Goal: Task Accomplishment & Management: Complete application form

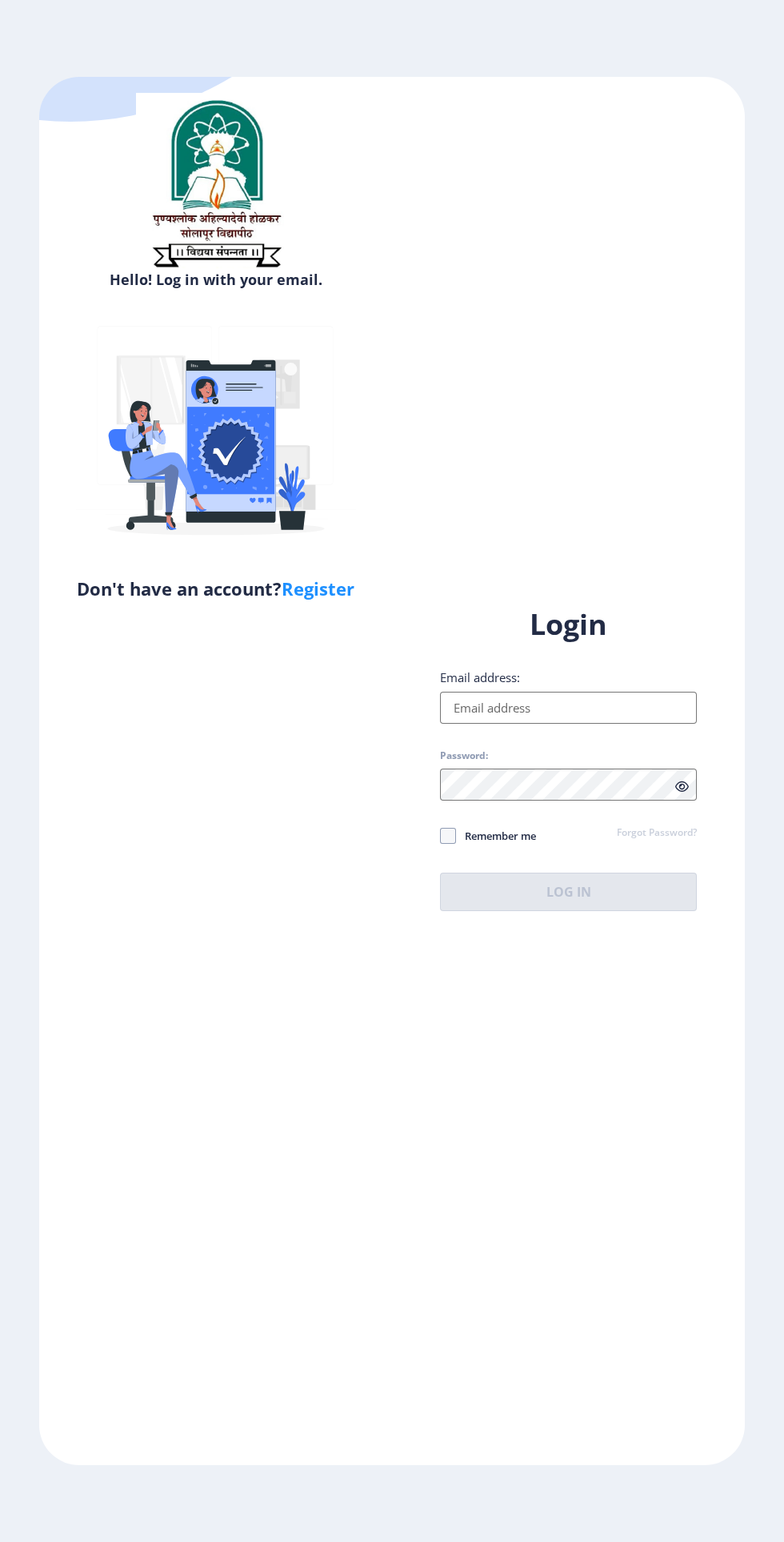
click at [469, 724] on input "Email address:" at bounding box center [569, 707] width 257 height 32
click at [466, 724] on input "Email address:" at bounding box center [569, 707] width 257 height 32
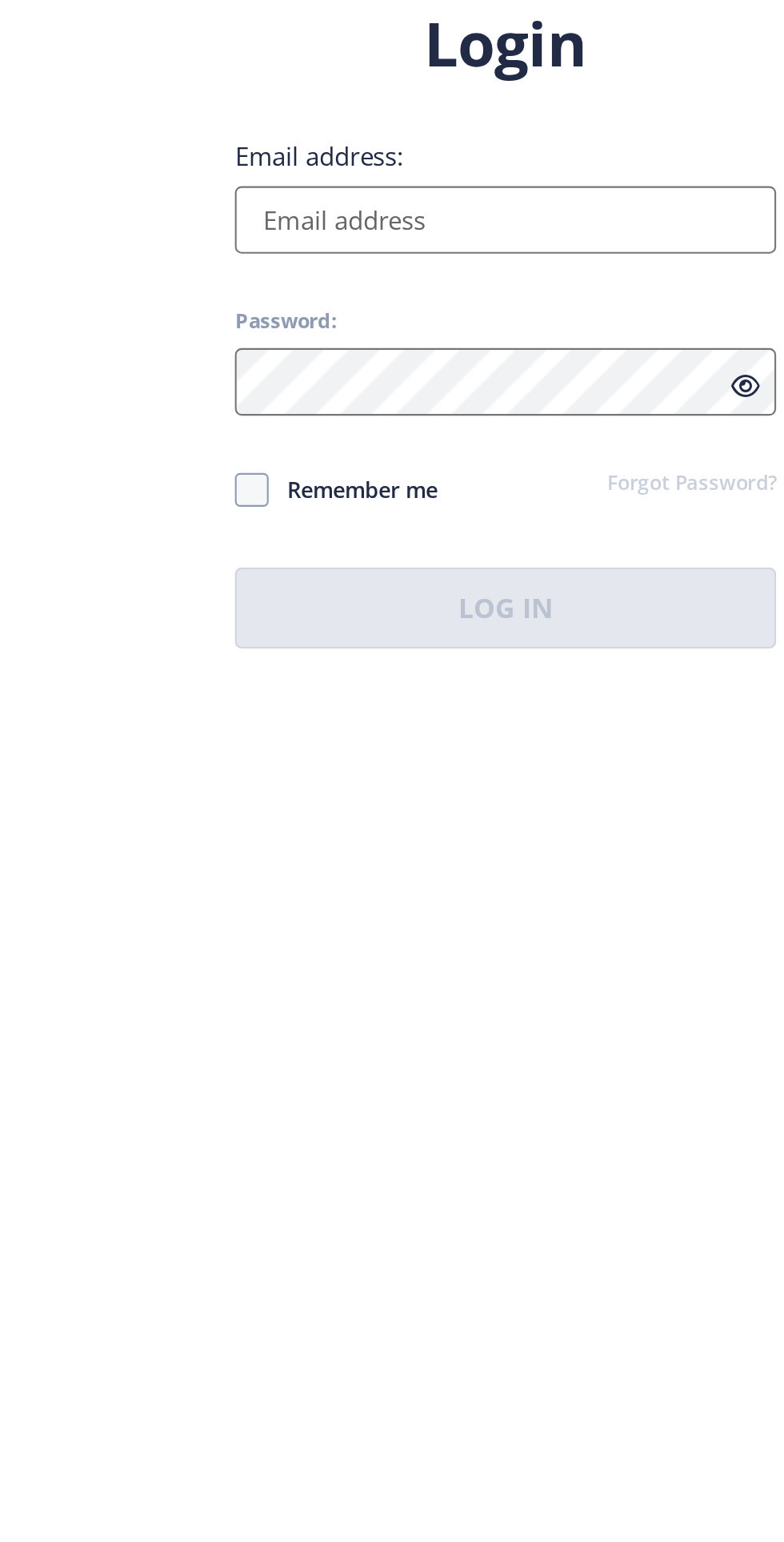
type input "[EMAIL_ADDRESS][DOMAIN_NAME]"
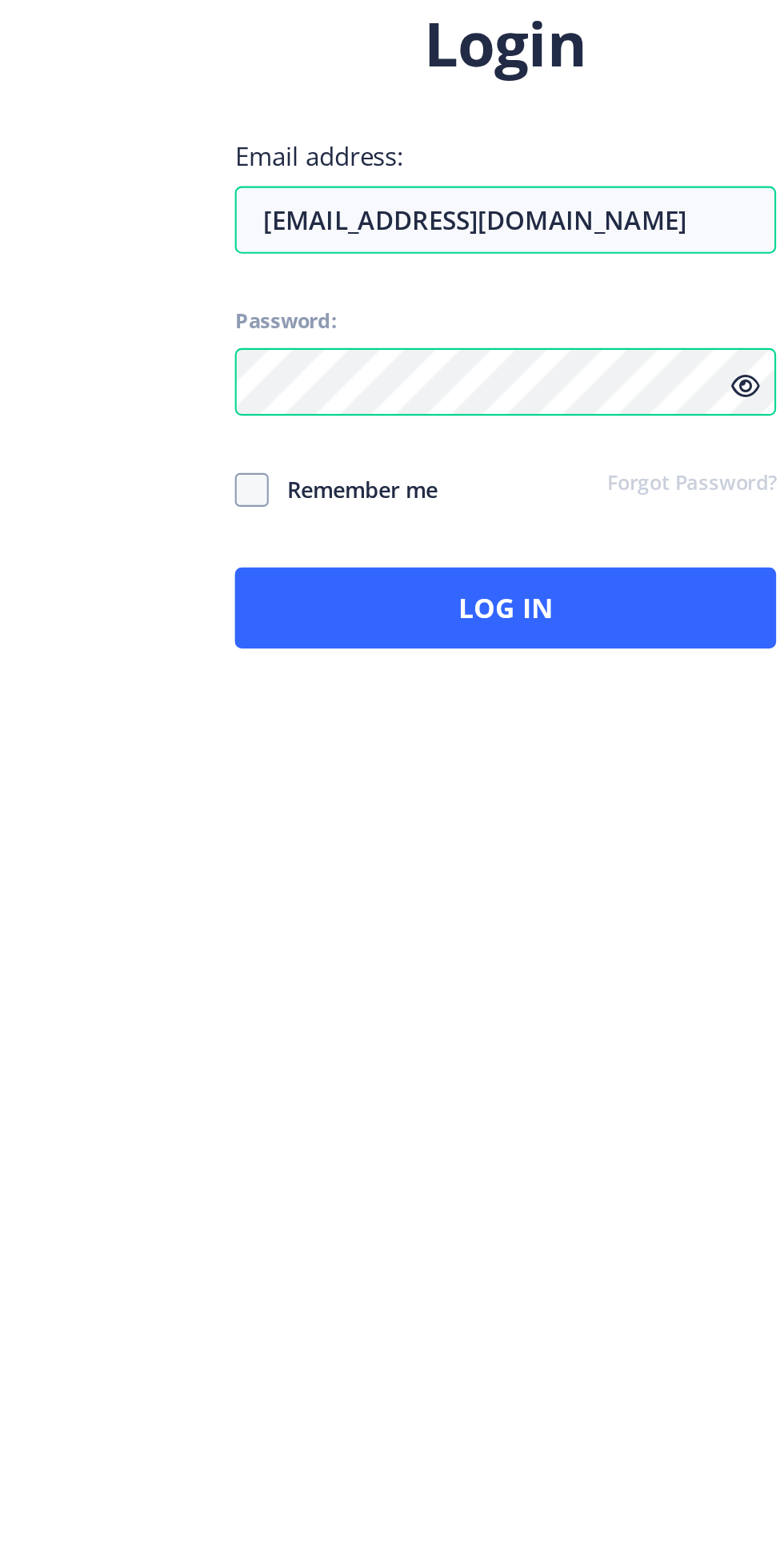
click at [452, 844] on span at bounding box center [449, 836] width 16 height 16
click at [441, 836] on input "Remember me" at bounding box center [440, 835] width 1 height 1
checkbox input "true"
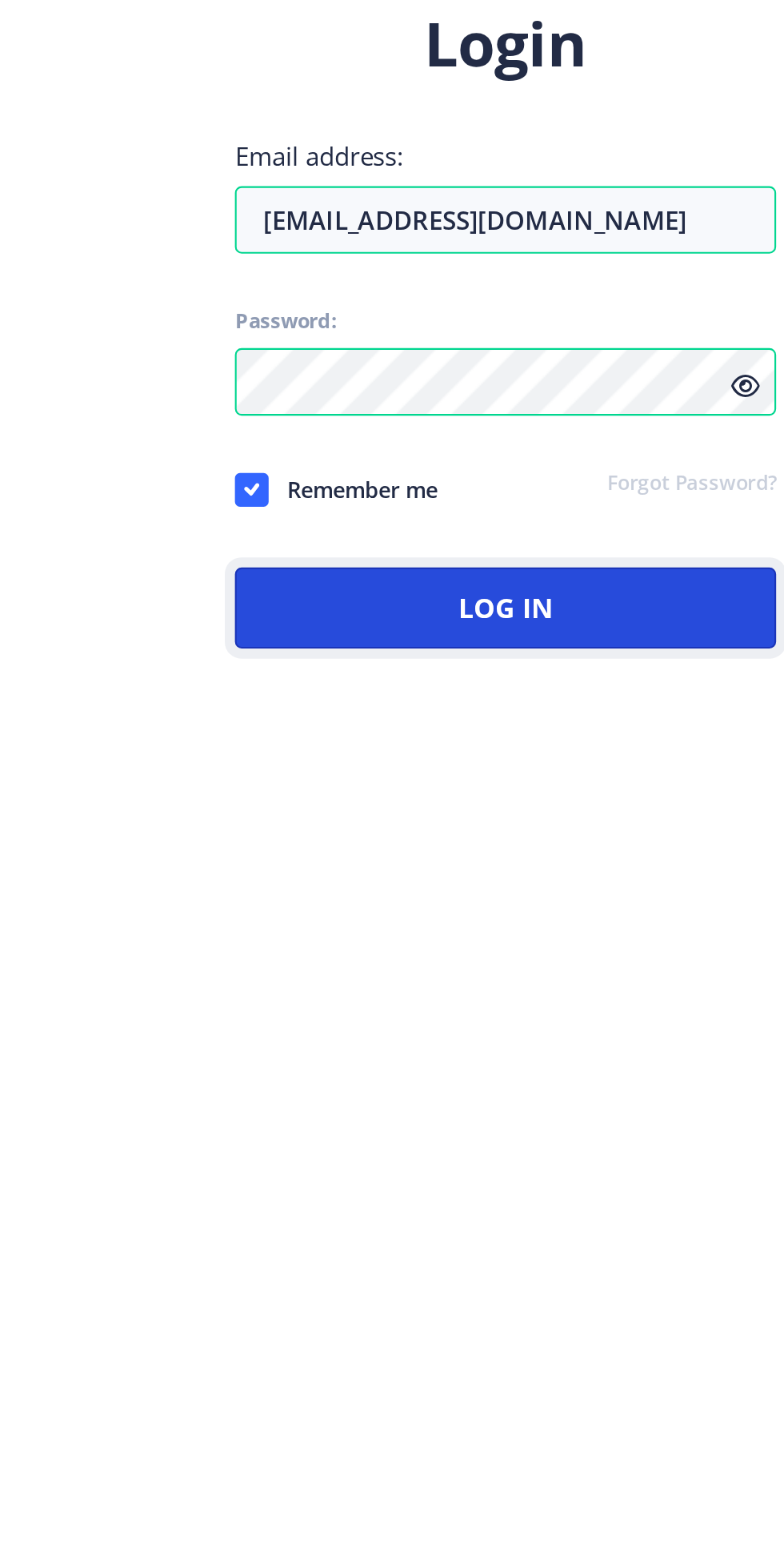
click at [501, 912] on button "Log In" at bounding box center [569, 891] width 257 height 38
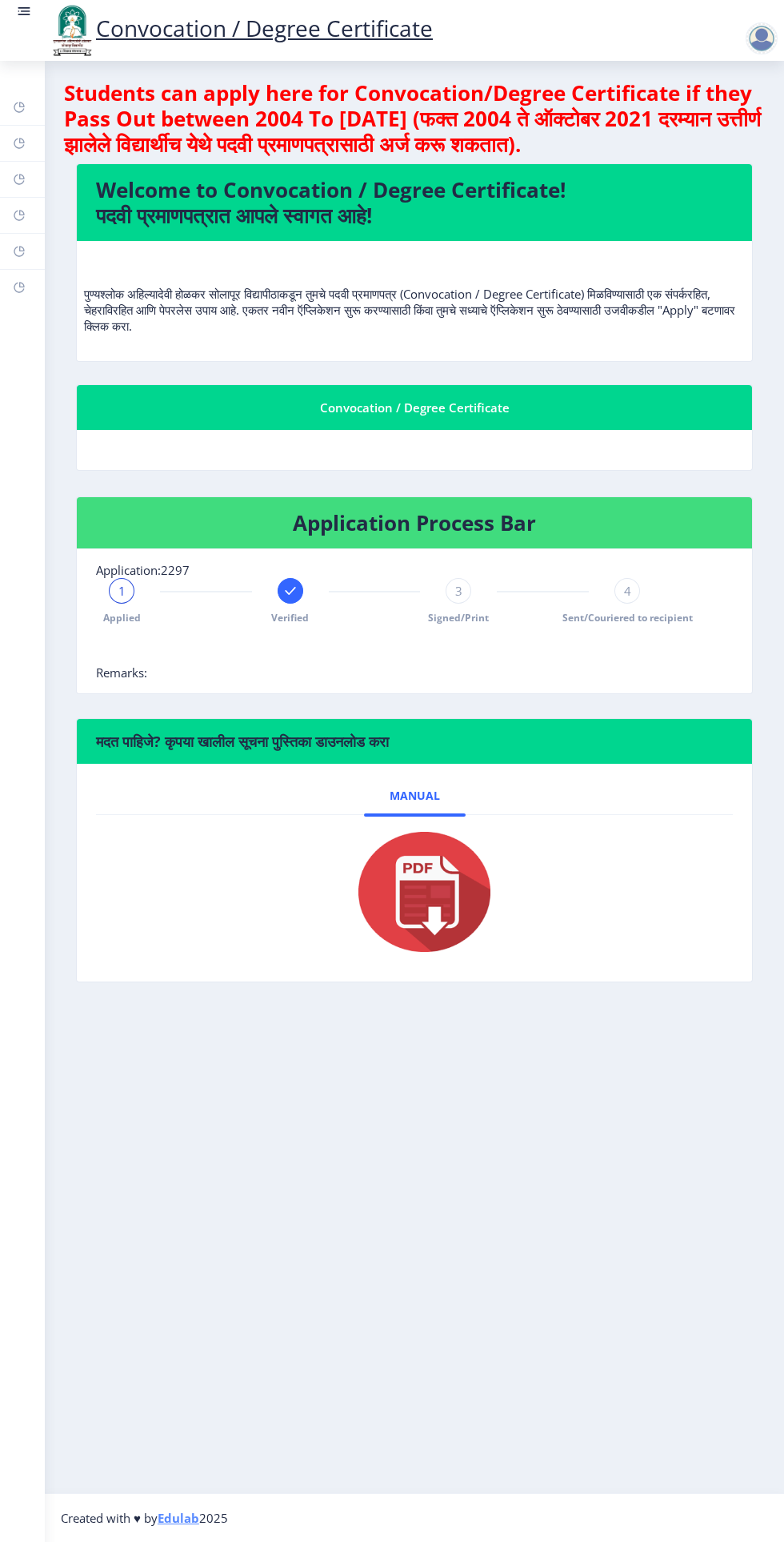
click at [16, 281] on rect at bounding box center [20, 288] width 13 height 13
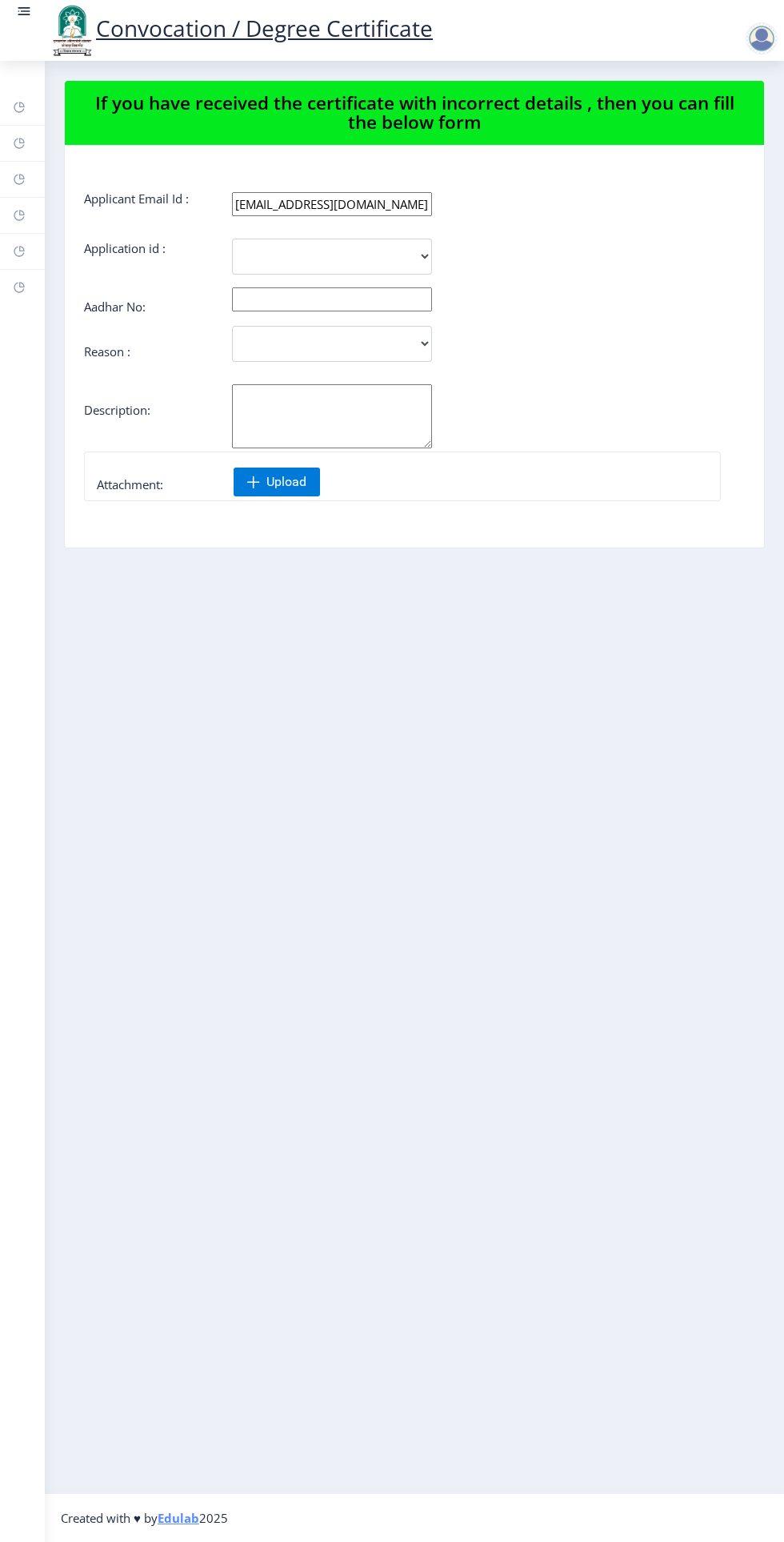
click at [20, 252] on rect at bounding box center [20, 252] width 13 height 13
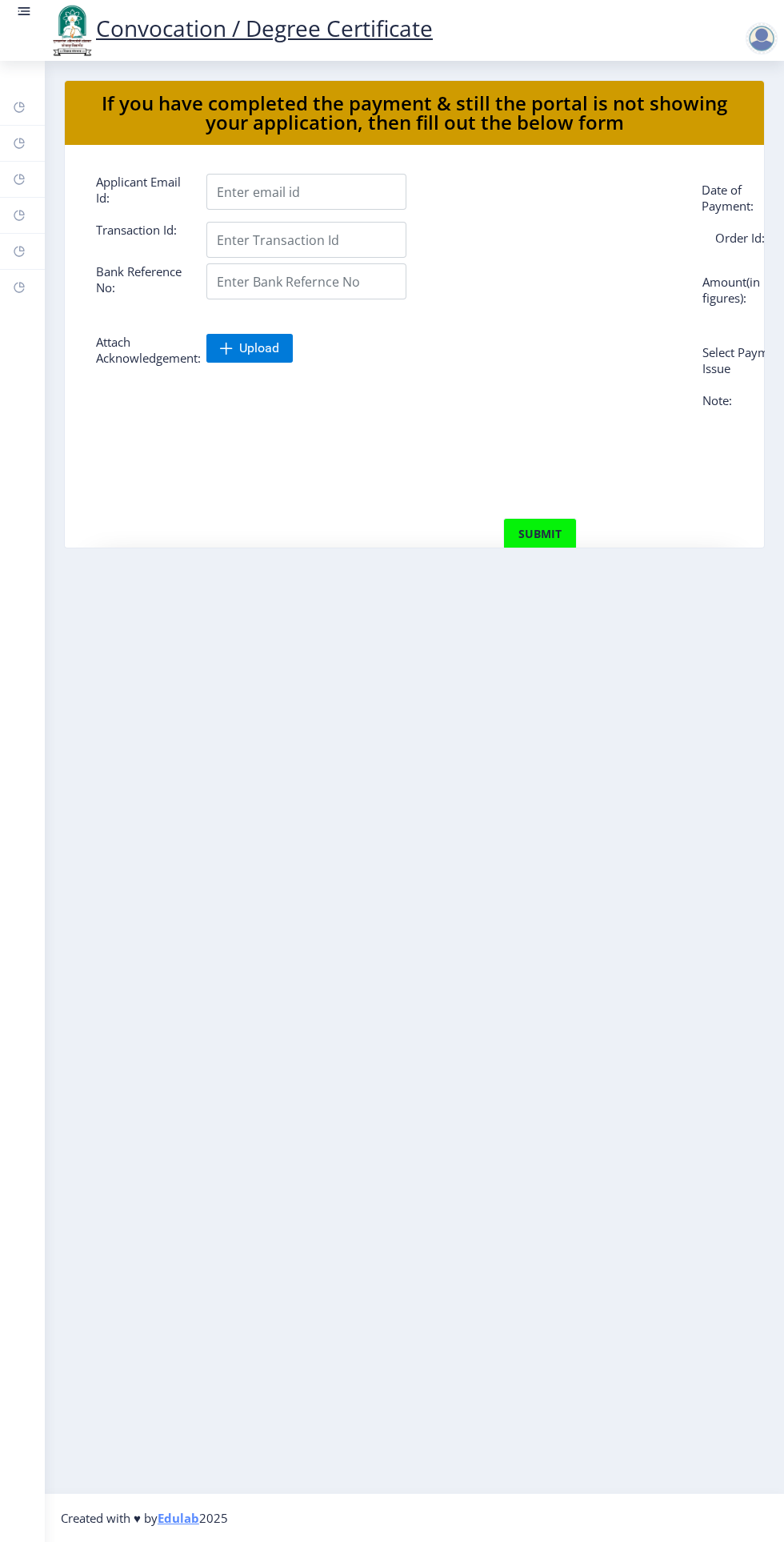
click at [18, 221] on rect at bounding box center [20, 216] width 13 height 13
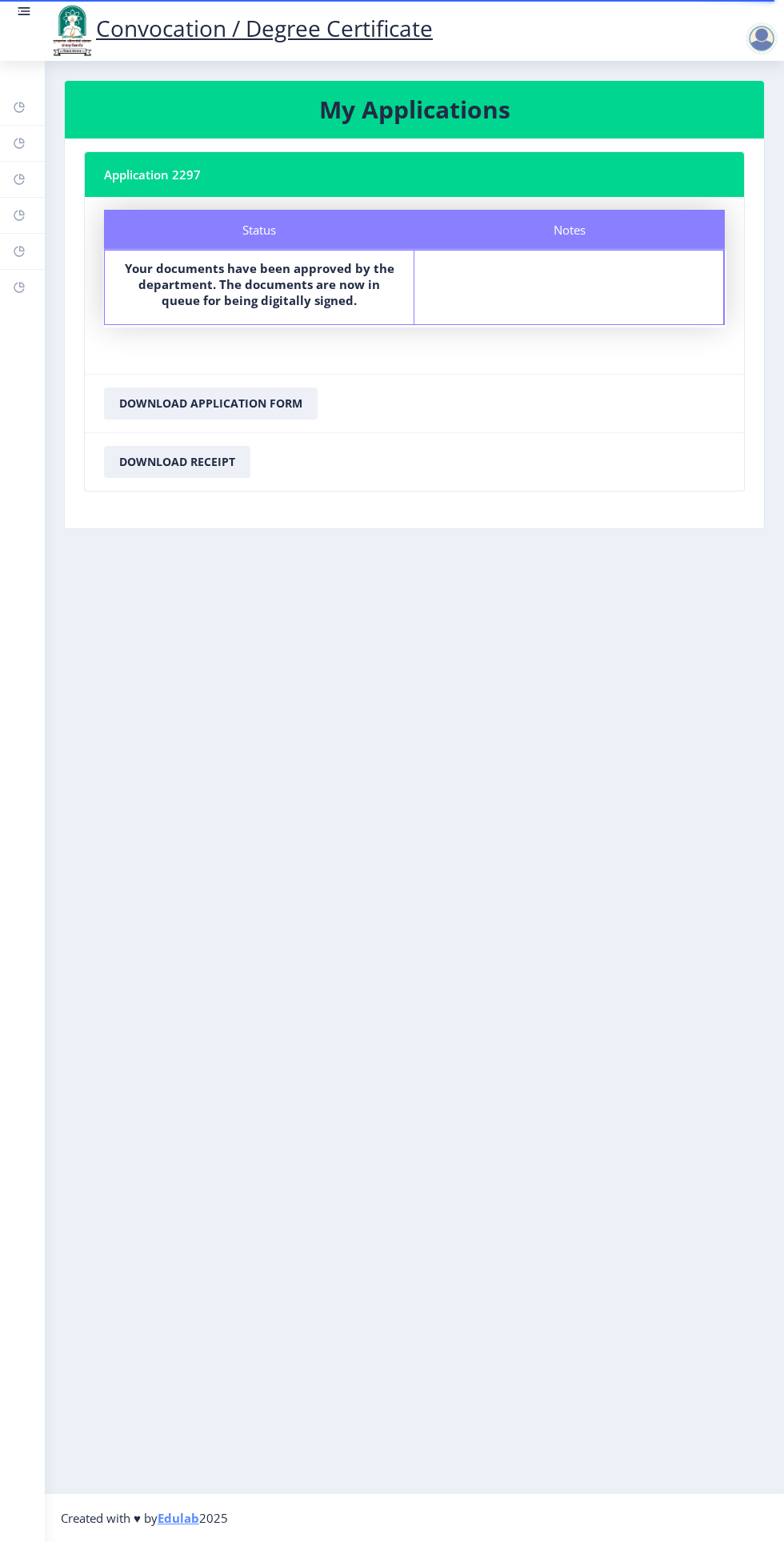
click at [21, 147] on icon at bounding box center [19, 143] width 11 height 11
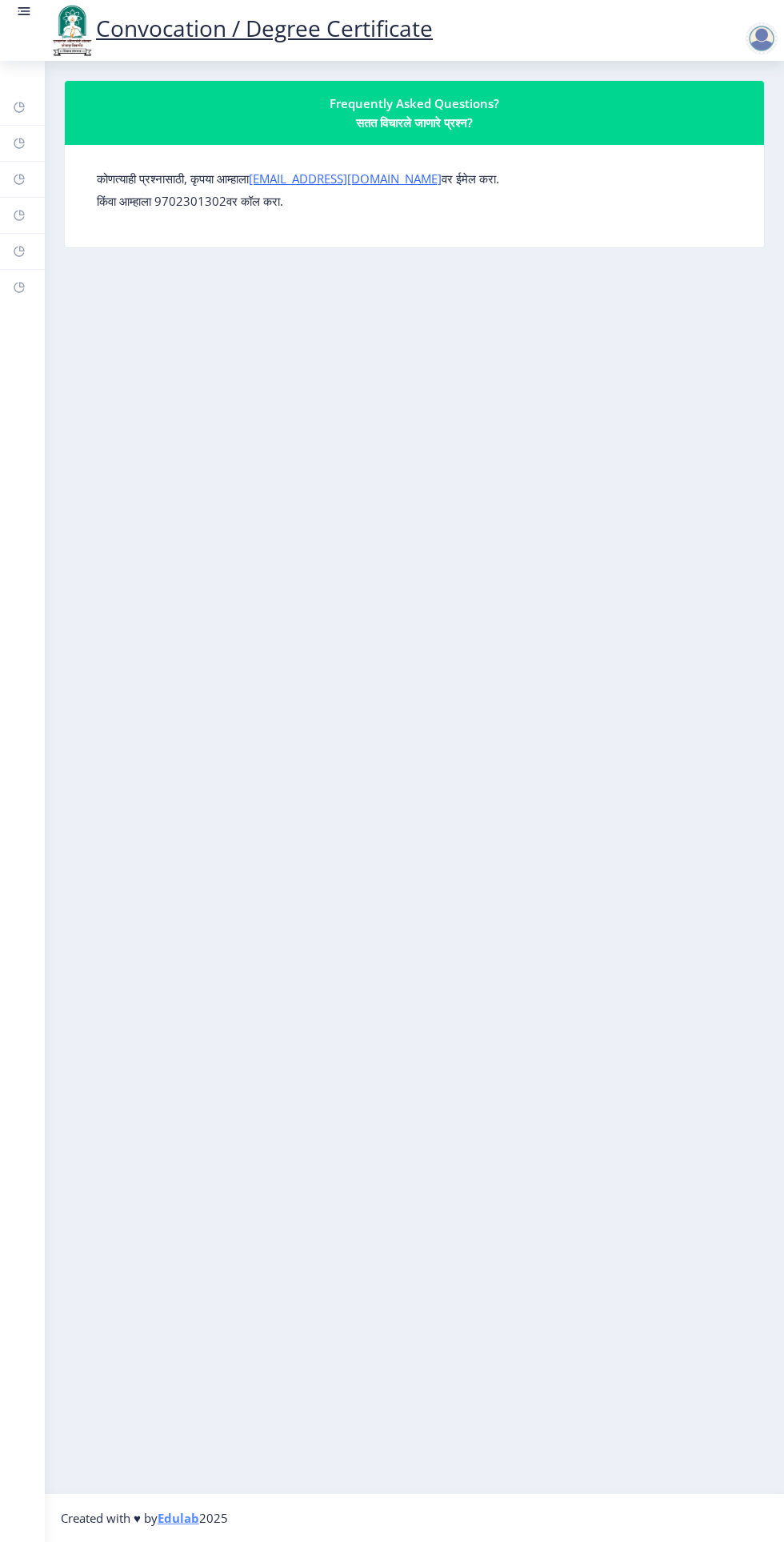
click at [20, 105] on icon at bounding box center [22, 104] width 6 height 6
